Goal: Transaction & Acquisition: Obtain resource

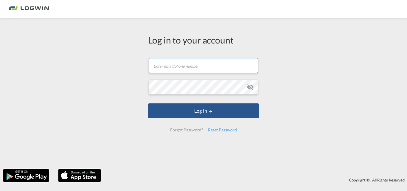
click at [174, 63] on input "text" at bounding box center [203, 65] width 109 height 15
type input "[PERSON_NAME][EMAIL_ADDRESS][DOMAIN_NAME]"
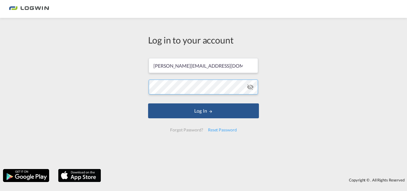
click at [148, 103] on button "Log In" at bounding box center [203, 110] width 111 height 15
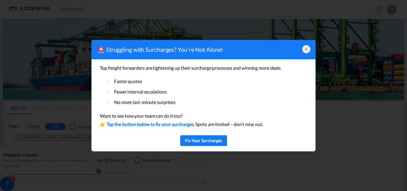
click at [307, 47] on icon at bounding box center [306, 49] width 5 height 5
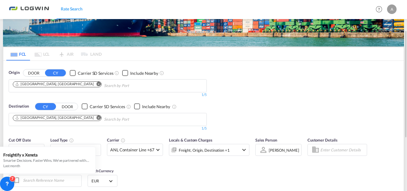
scroll to position [80, 0]
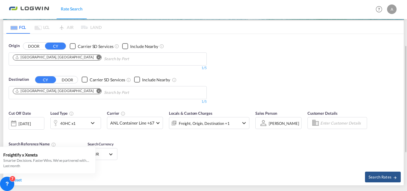
click at [97, 89] on md-icon "Remove" at bounding box center [99, 91] width 4 height 4
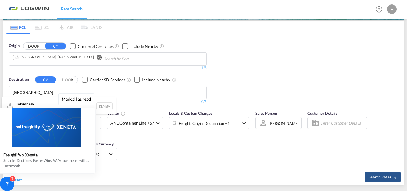
type input "[GEOGRAPHIC_DATA]"
click at [38, 104] on div "Mark all as read Freightify x Xeneta Smarter Decisions. Faster Wins. We’ve part…" at bounding box center [48, 132] width 108 height 83
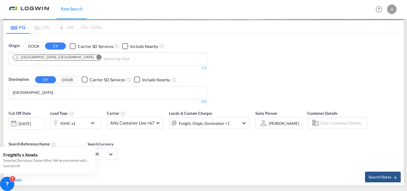
click at [284, 94] on div "Origin DOOR CY Carrier SD Services Include Nearby [GEOGRAPHIC_DATA], [GEOGRAPHI…" at bounding box center [203, 70] width 401 height 73
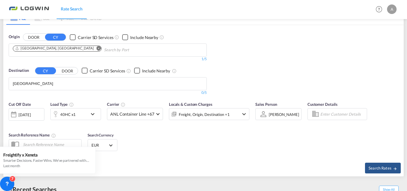
scroll to position [98, 0]
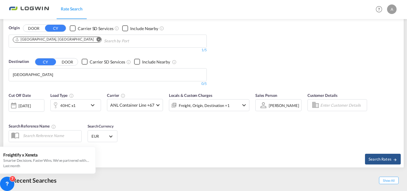
click at [90, 106] on md-icon "icon-chevron-down" at bounding box center [94, 105] width 10 height 7
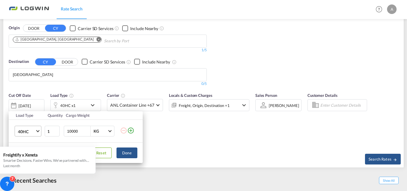
click at [32, 129] on span "40HC" at bounding box center [26, 132] width 17 height 6
click at [28, 101] on md-option "20GP" at bounding box center [33, 103] width 41 height 14
click at [126, 154] on button "Done" at bounding box center [127, 153] width 21 height 11
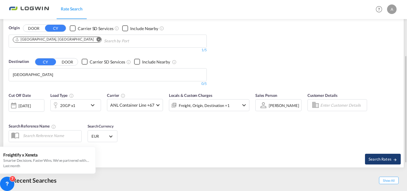
click at [372, 159] on span "Search Rates" at bounding box center [383, 159] width 29 height 5
click at [162, 71] on body "Rate Search Rate Search Help Resources Product Release A My Profile Logout FCL …" at bounding box center [203, 95] width 407 height 191
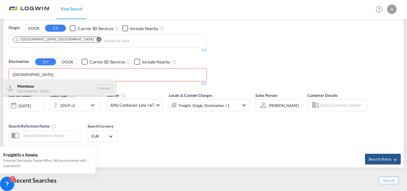
click at [33, 89] on div "Mombasa [GEOGRAPHIC_DATA] [GEOGRAPHIC_DATA]" at bounding box center [58, 89] width 113 height 18
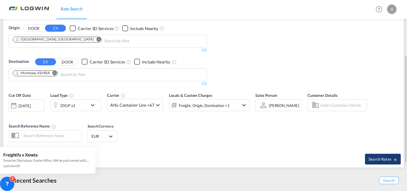
click at [380, 159] on span "Search Rates" at bounding box center [383, 159] width 29 height 5
type input "DEHAM to [GEOGRAPHIC_DATA] / [DATE]"
